Goal: Find specific page/section: Find specific page/section

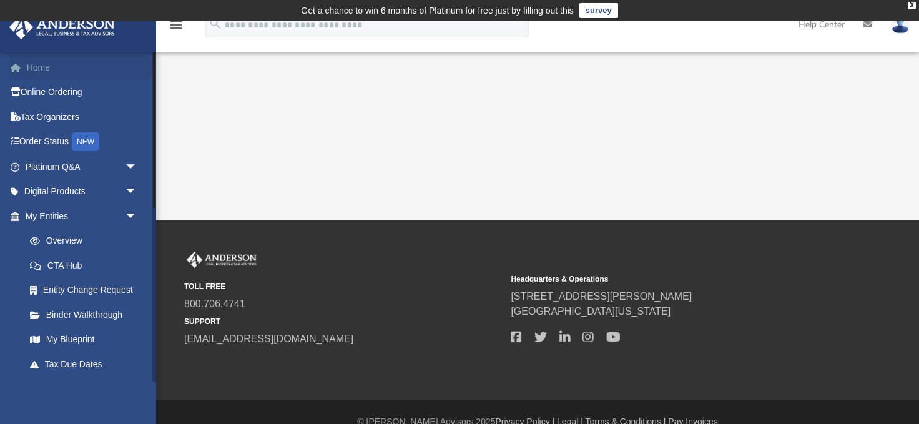
click at [37, 72] on link "Home" at bounding box center [82, 67] width 147 height 25
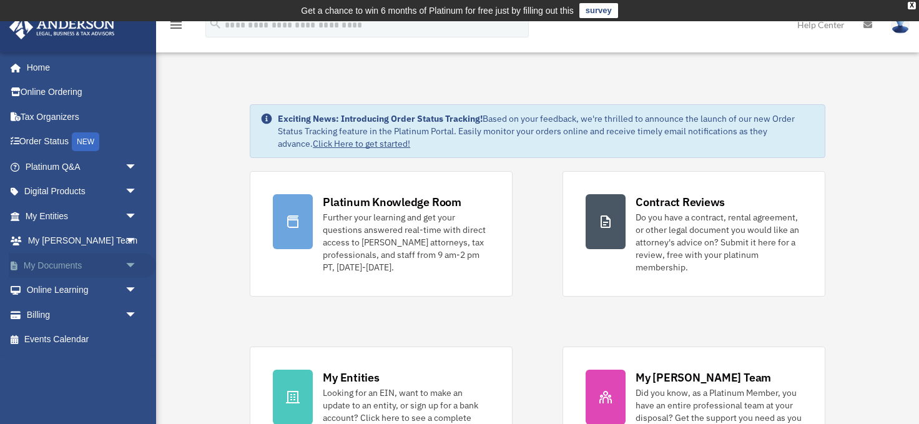
click at [132, 263] on span "arrow_drop_down" at bounding box center [137, 266] width 25 height 26
click at [48, 290] on link "Box" at bounding box center [86, 290] width 139 height 25
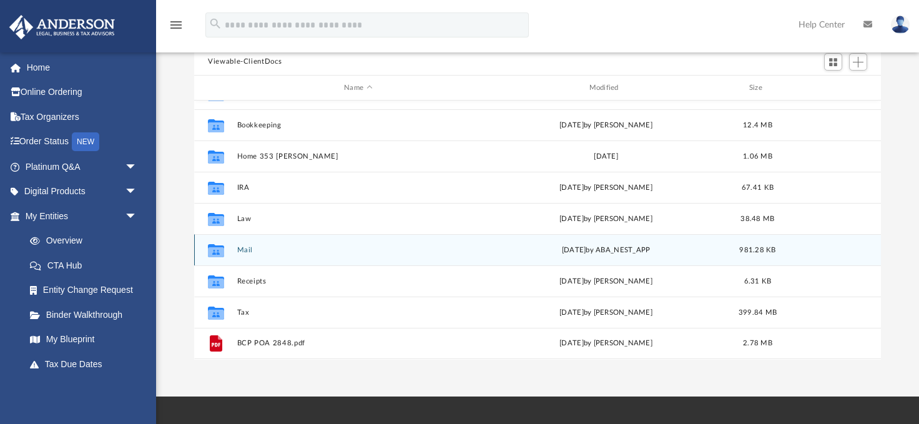
scroll to position [137, 0]
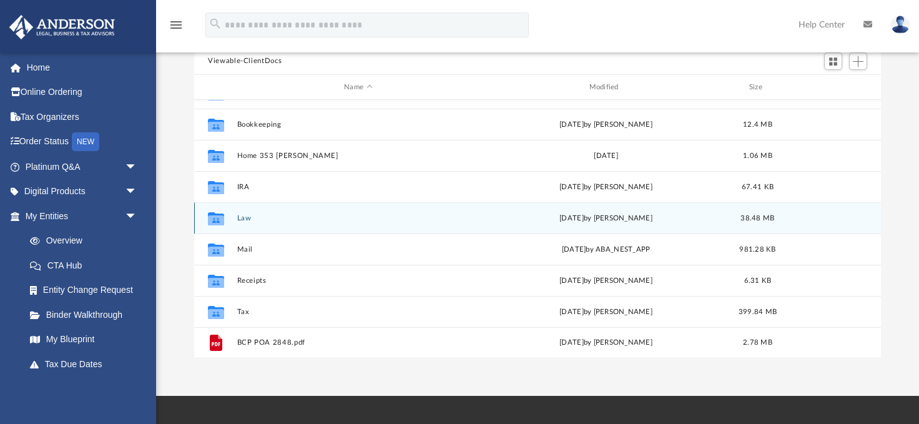
click at [242, 219] on button "Law" at bounding box center [358, 218] width 242 height 8
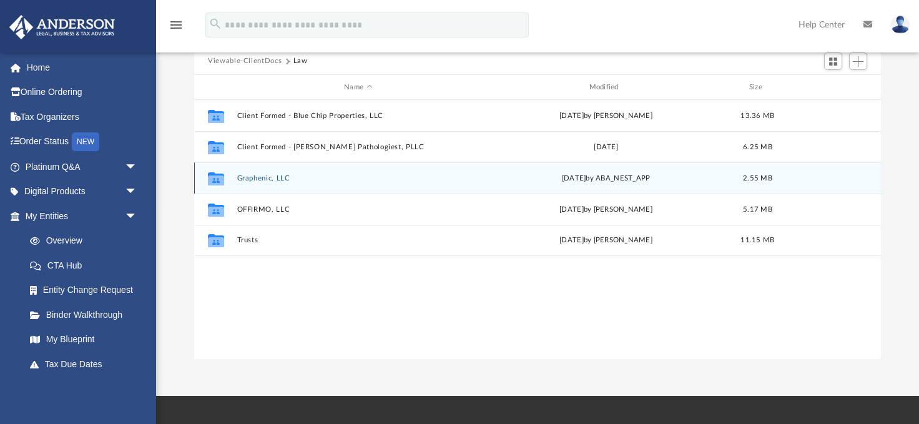
scroll to position [0, 0]
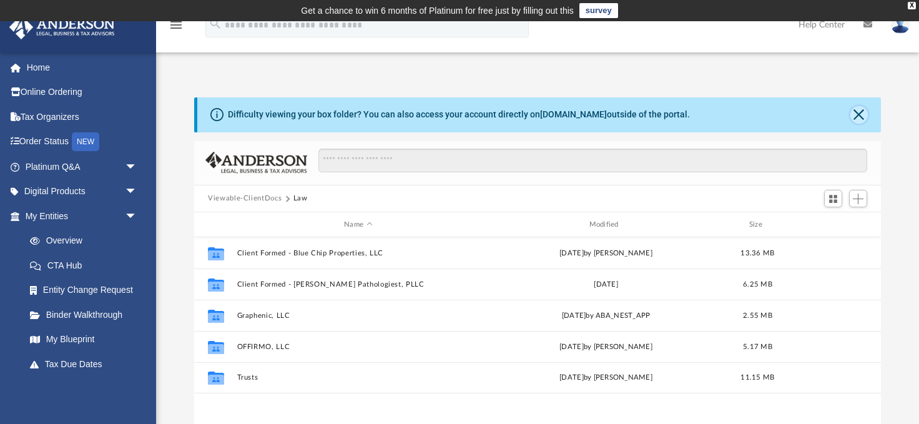
click at [860, 113] on button "Close" at bounding box center [858, 114] width 17 height 17
